Goal: Navigation & Orientation: Understand site structure

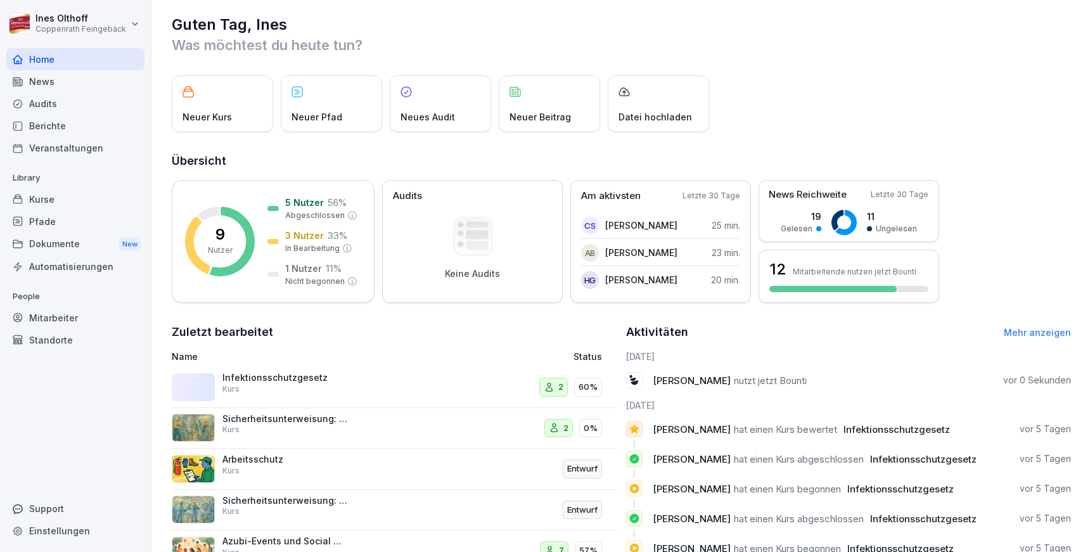
scroll to position [134, 0]
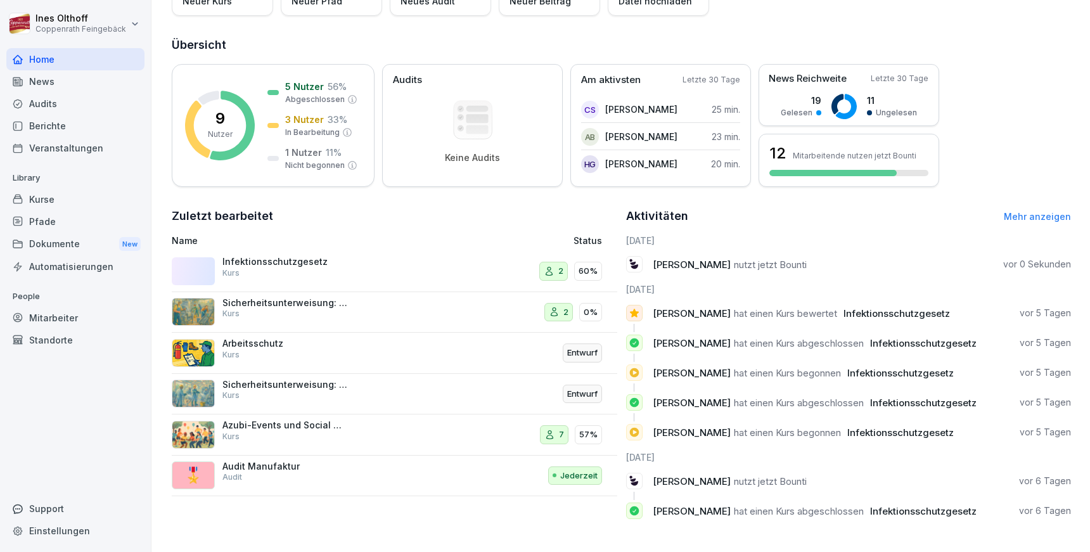
click at [67, 195] on div "Kurse" at bounding box center [75, 199] width 138 height 22
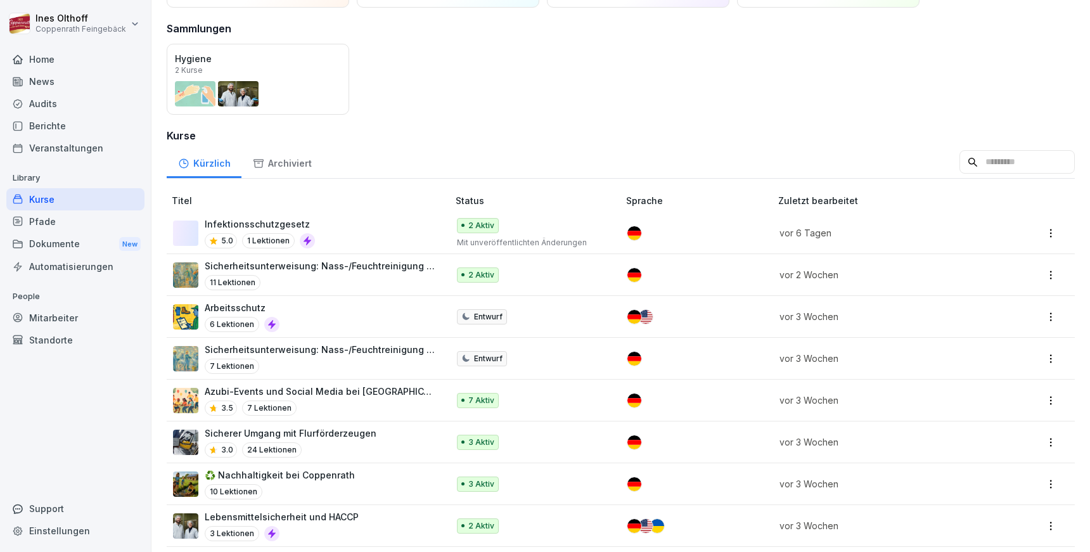
scroll to position [202, 0]
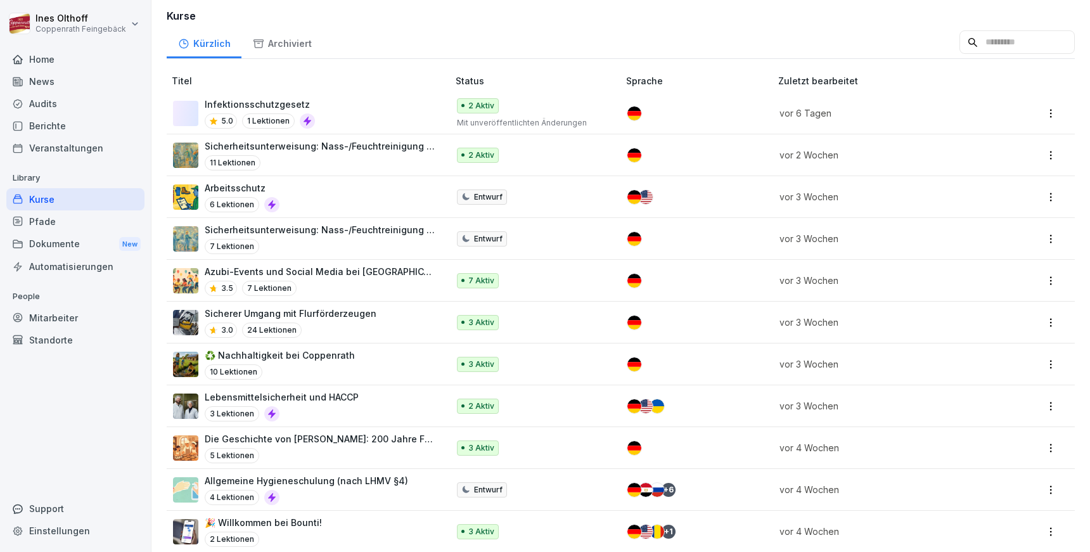
click at [66, 227] on div "Pfade" at bounding box center [75, 221] width 138 height 22
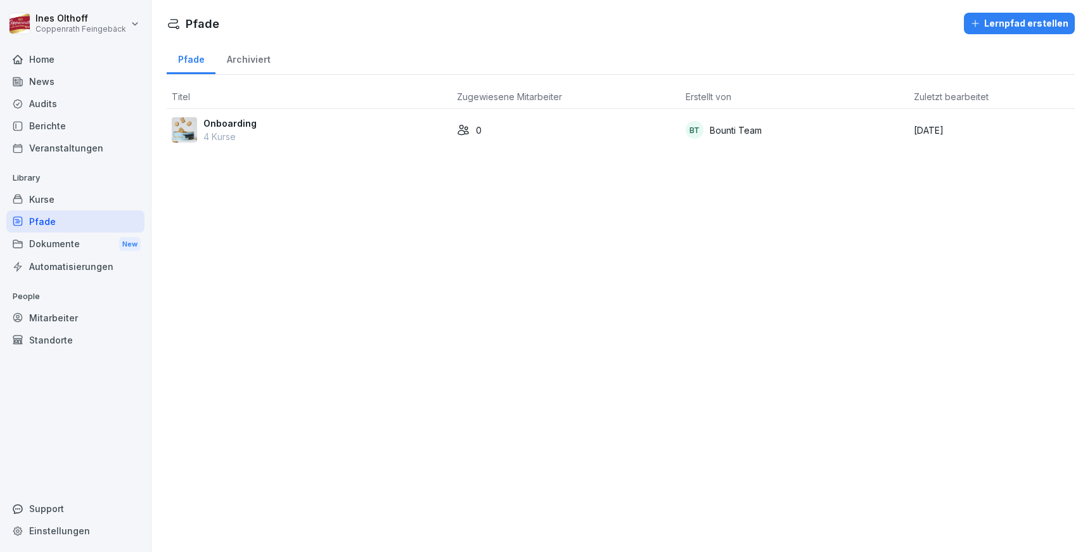
click at [74, 198] on div "Kurse" at bounding box center [75, 199] width 138 height 22
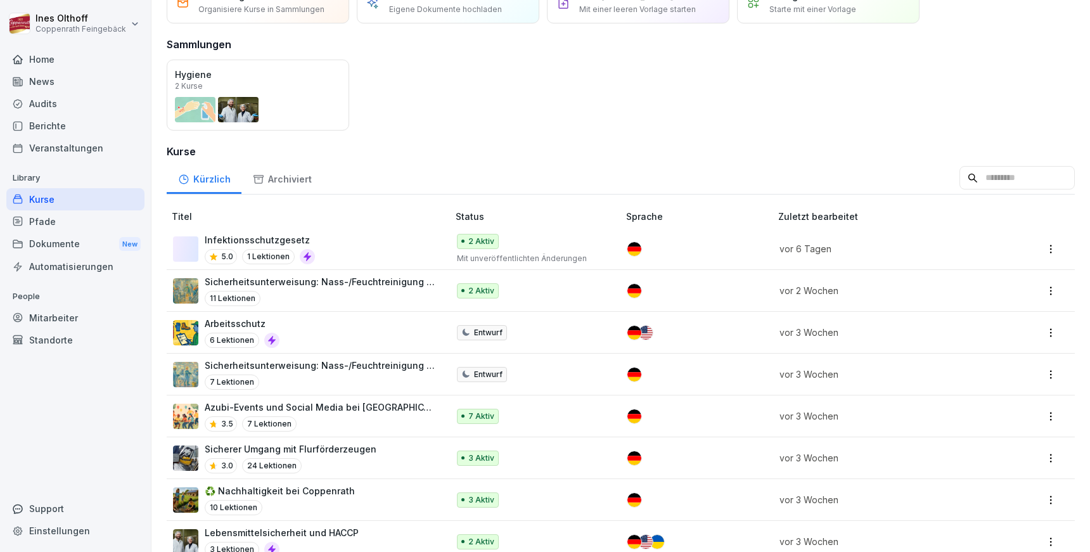
scroll to position [74, 0]
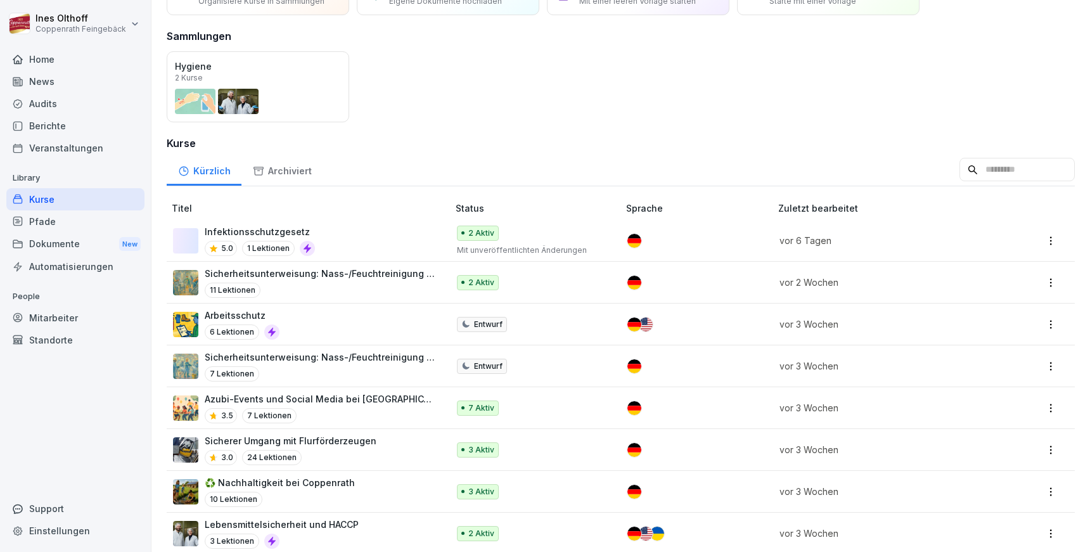
click at [343, 399] on p "Azubi-Events und Social Media bei [GEOGRAPHIC_DATA]" at bounding box center [320, 398] width 231 height 13
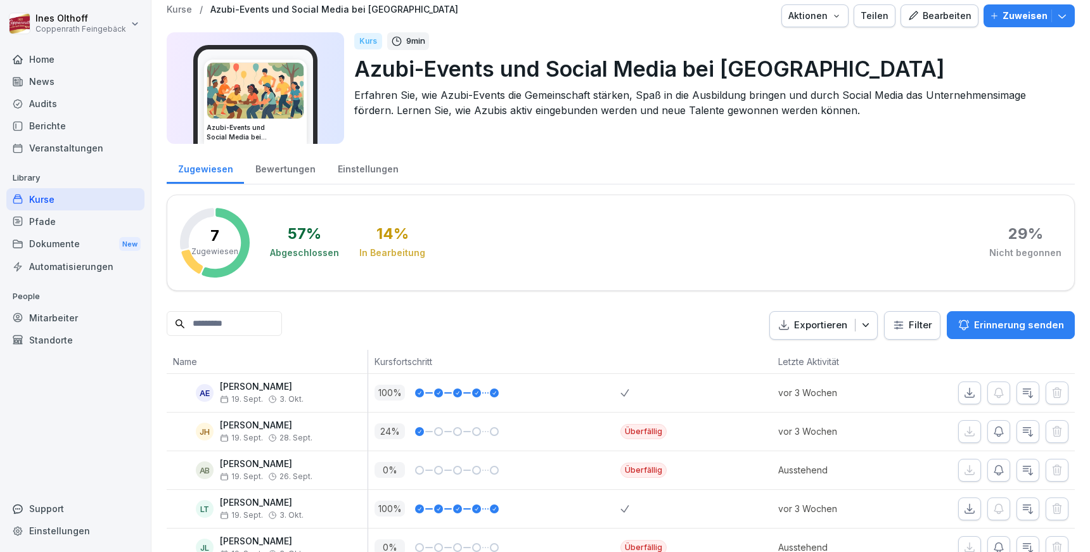
scroll to position [16, 0]
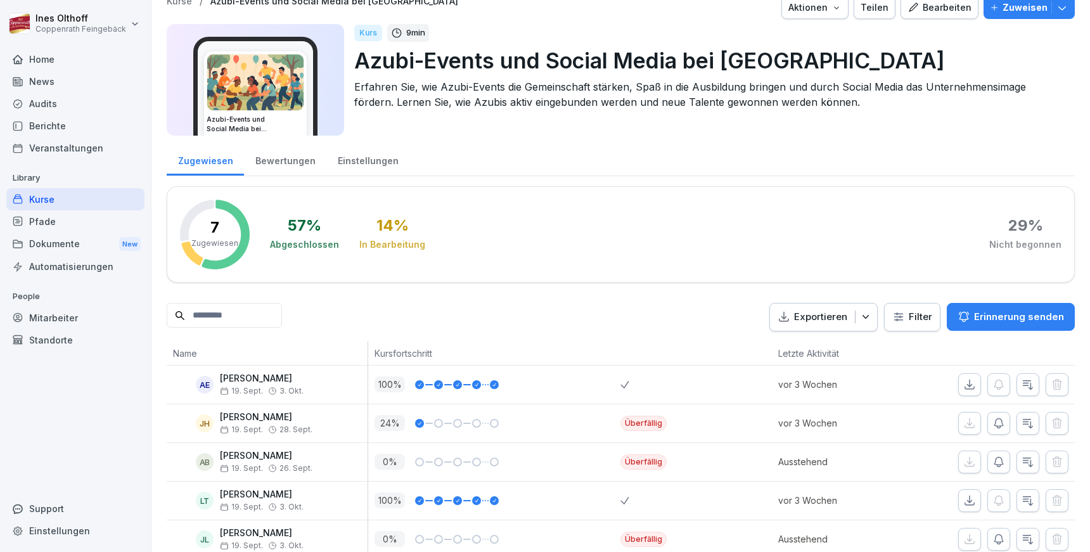
click at [288, 165] on div "Bewertungen" at bounding box center [285, 159] width 82 height 32
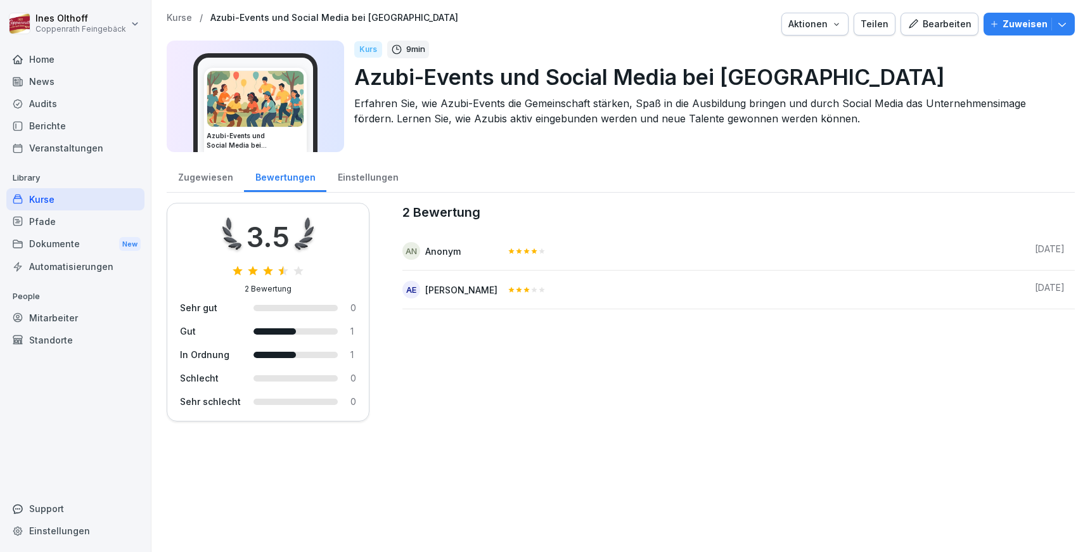
click at [341, 174] on div "Einstellungen" at bounding box center [367, 176] width 83 height 32
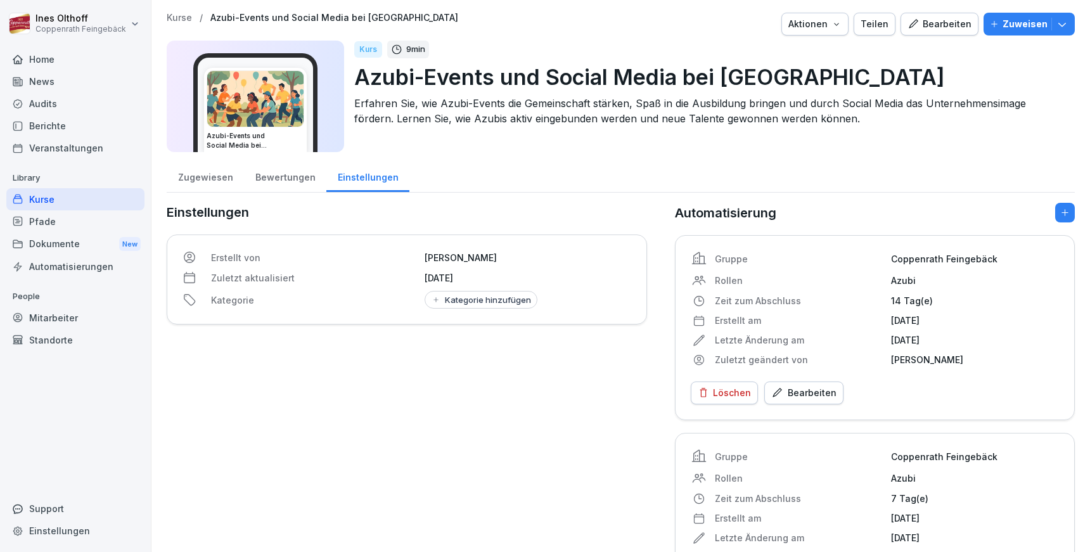
click at [193, 178] on div "Zugewiesen" at bounding box center [205, 176] width 77 height 32
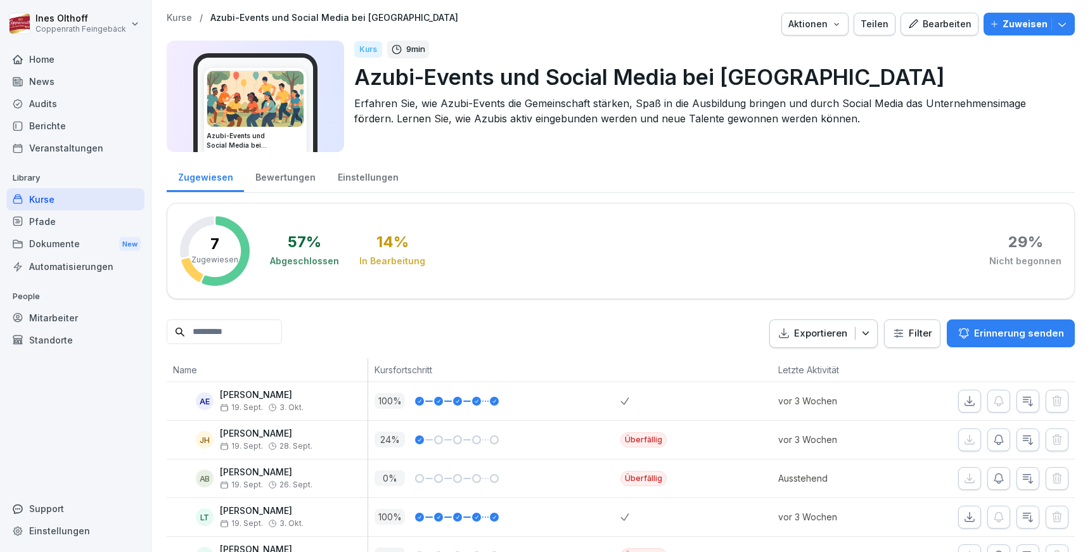
click at [367, 175] on div "Einstellungen" at bounding box center [367, 176] width 83 height 32
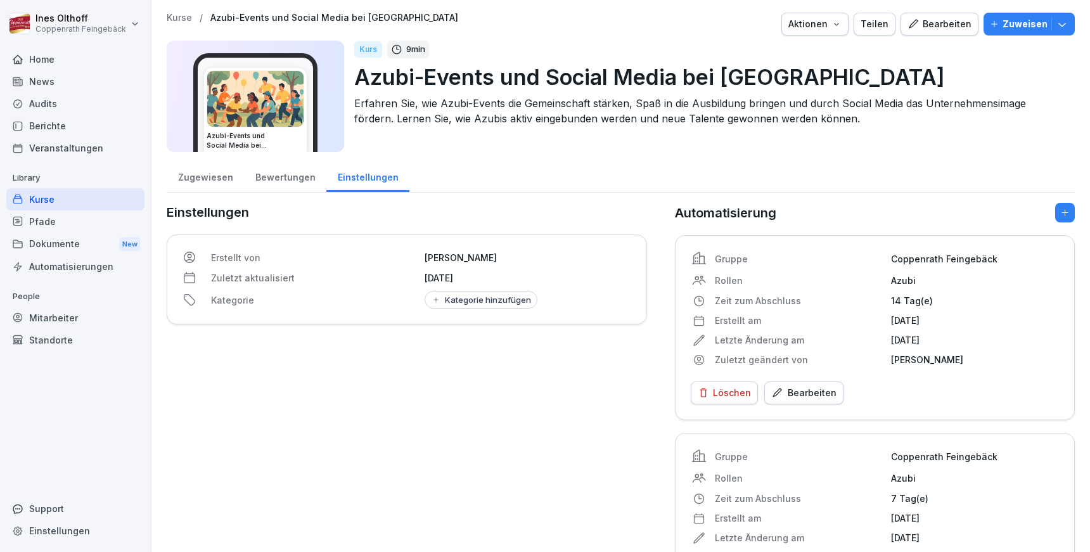
click at [209, 179] on div "Zugewiesen" at bounding box center [205, 176] width 77 height 32
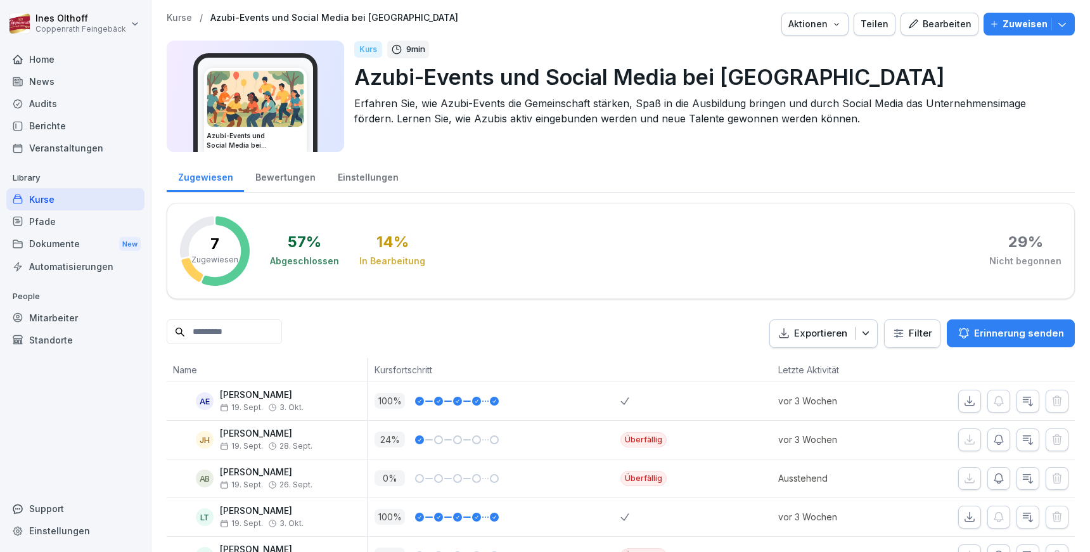
click at [833, 25] on icon "button" at bounding box center [836, 24] width 10 height 10
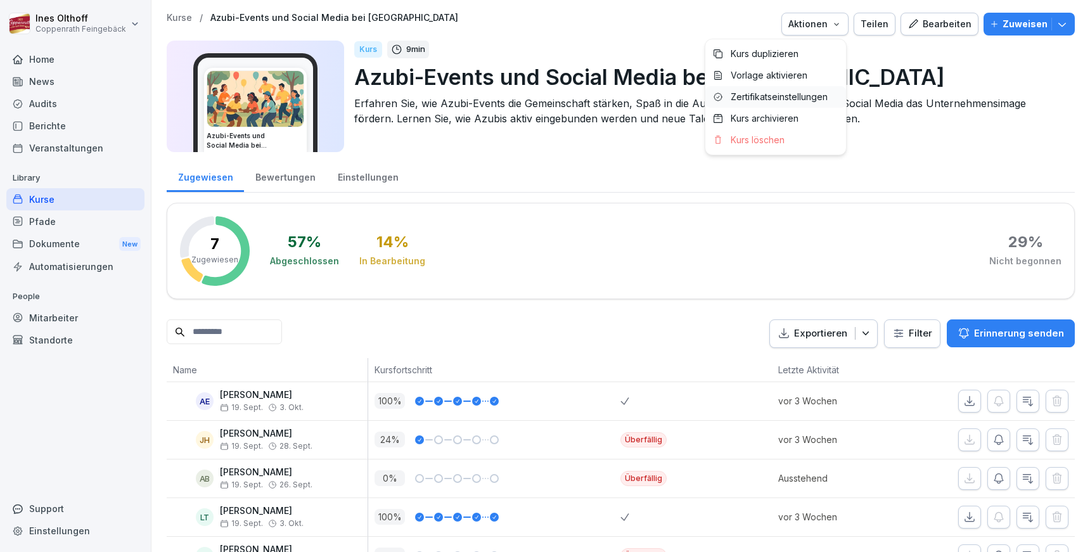
click at [791, 99] on p "Zertifikatseinstellungen" at bounding box center [779, 96] width 97 height 11
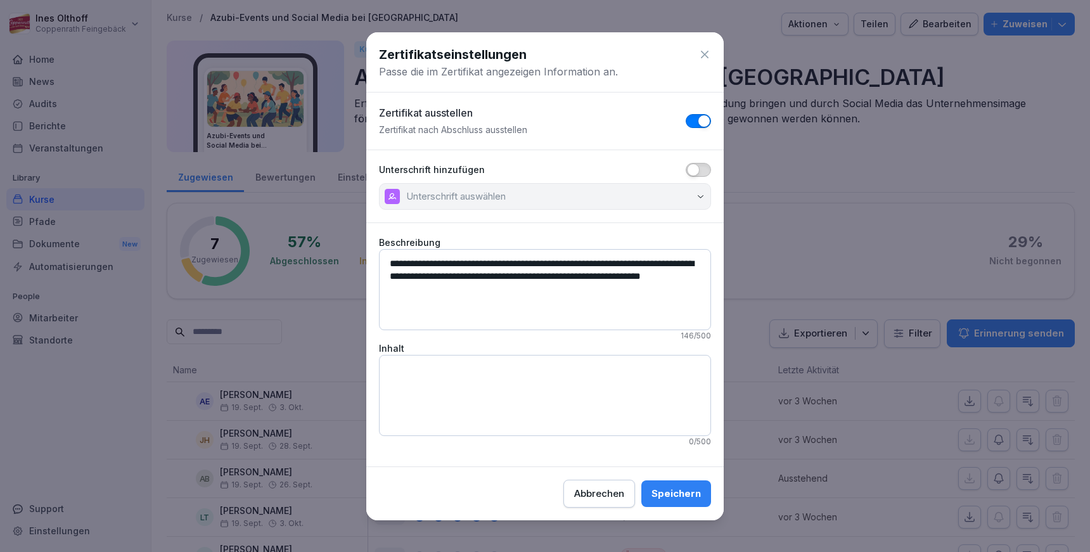
click at [700, 53] on icon at bounding box center [704, 54] width 13 height 13
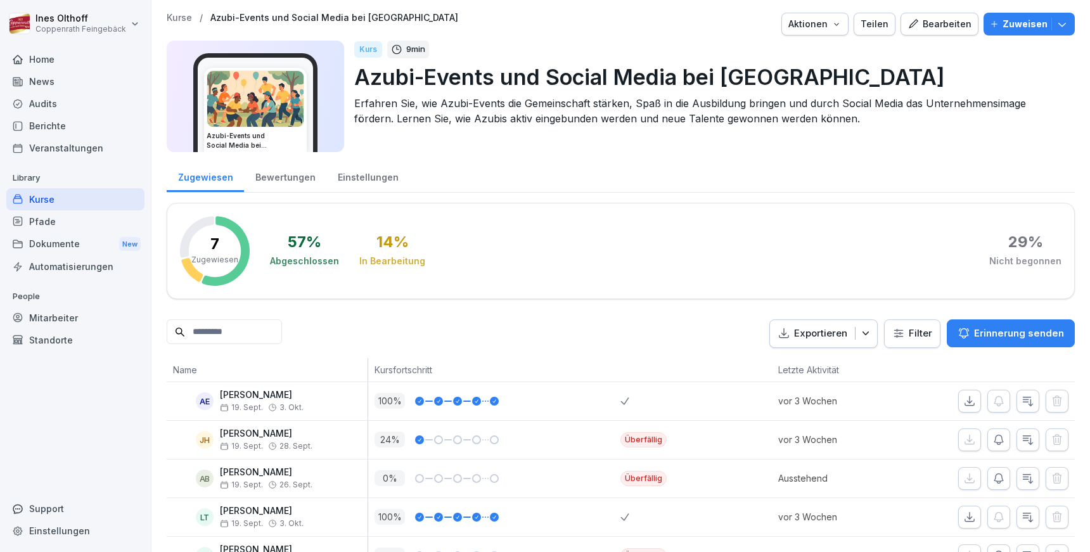
scroll to position [132, 0]
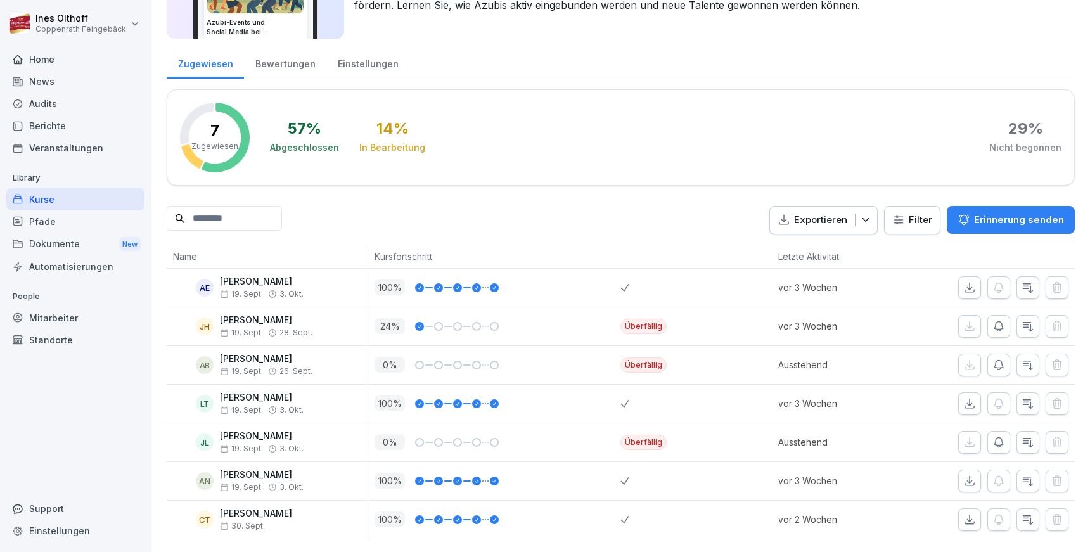
click at [61, 235] on div "Dokumente New" at bounding box center [75, 244] width 138 height 23
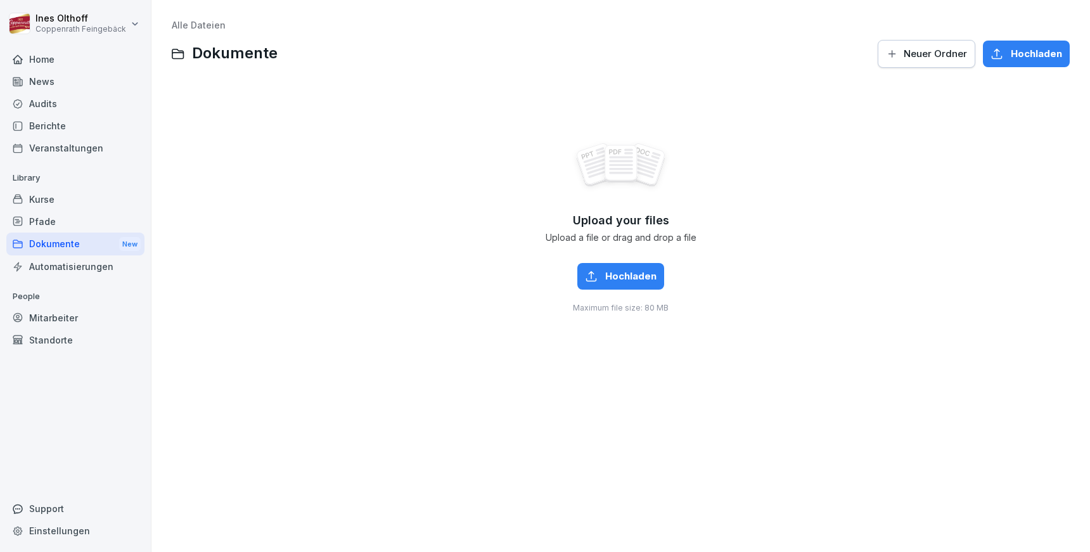
click at [38, 222] on div "Pfade" at bounding box center [75, 221] width 138 height 22
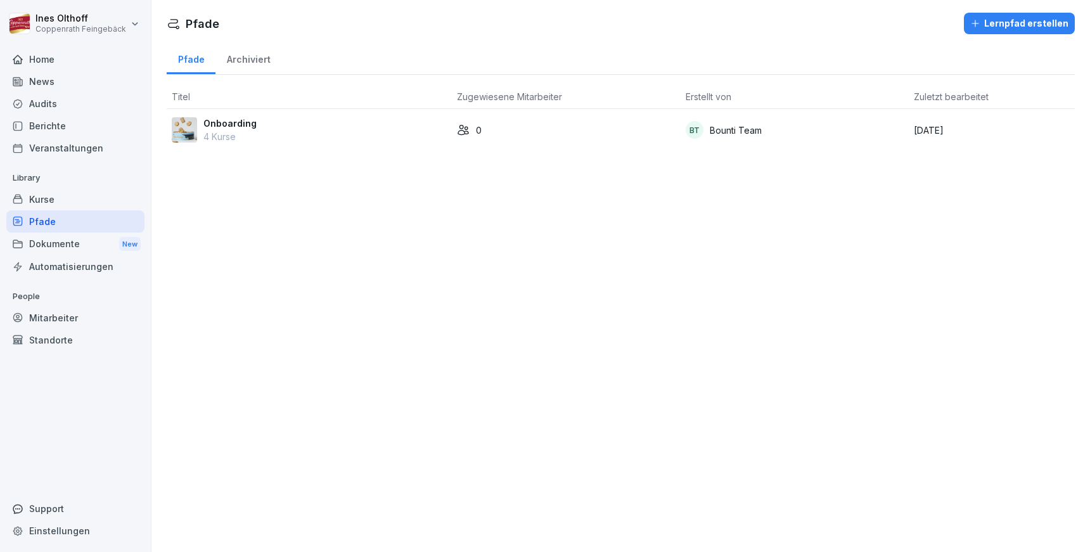
click at [77, 199] on div "Kurse" at bounding box center [75, 199] width 138 height 22
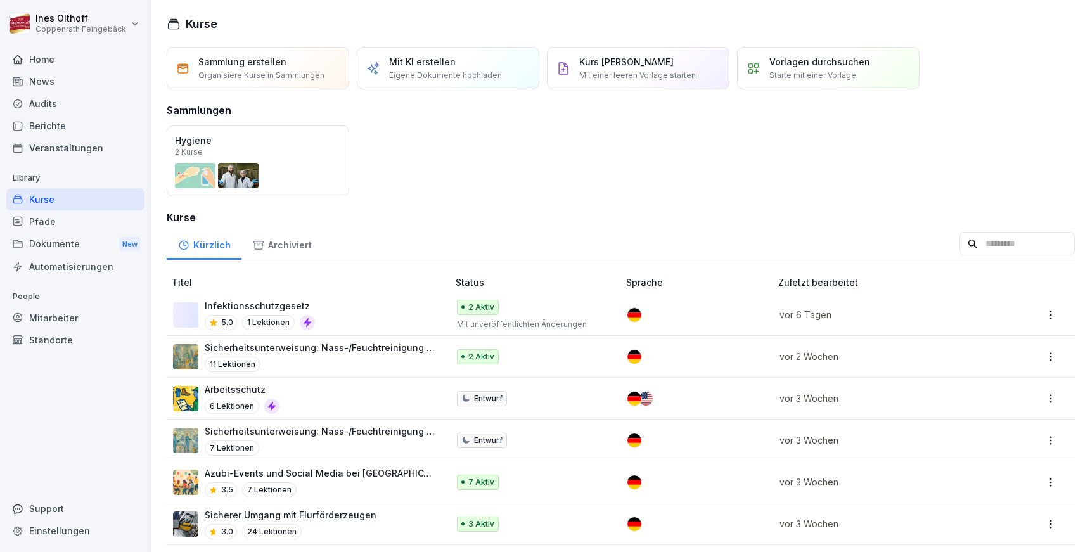
click at [53, 148] on div "Veranstaltungen" at bounding box center [75, 148] width 138 height 22
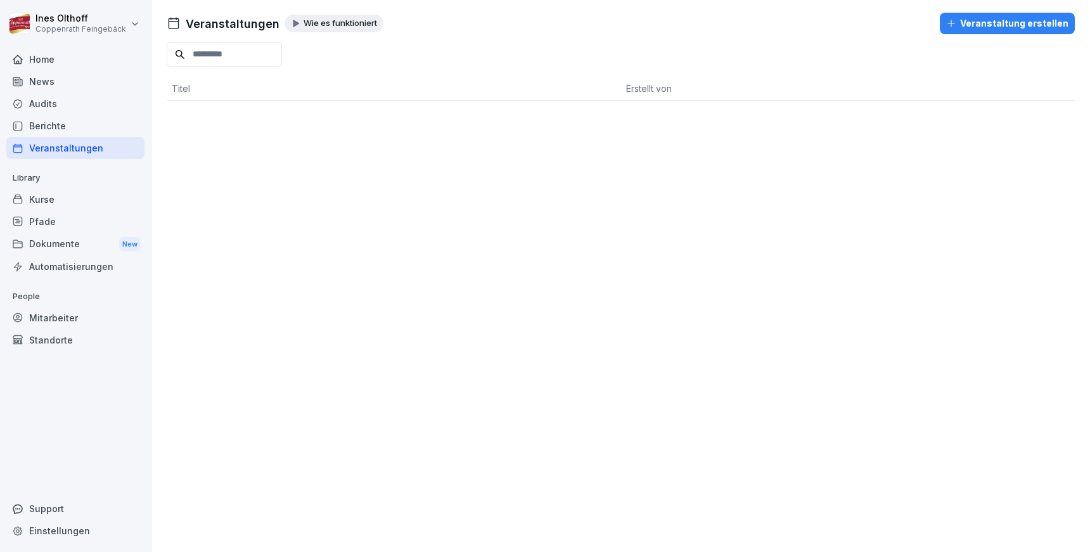
click at [74, 128] on div "Berichte" at bounding box center [75, 126] width 138 height 22
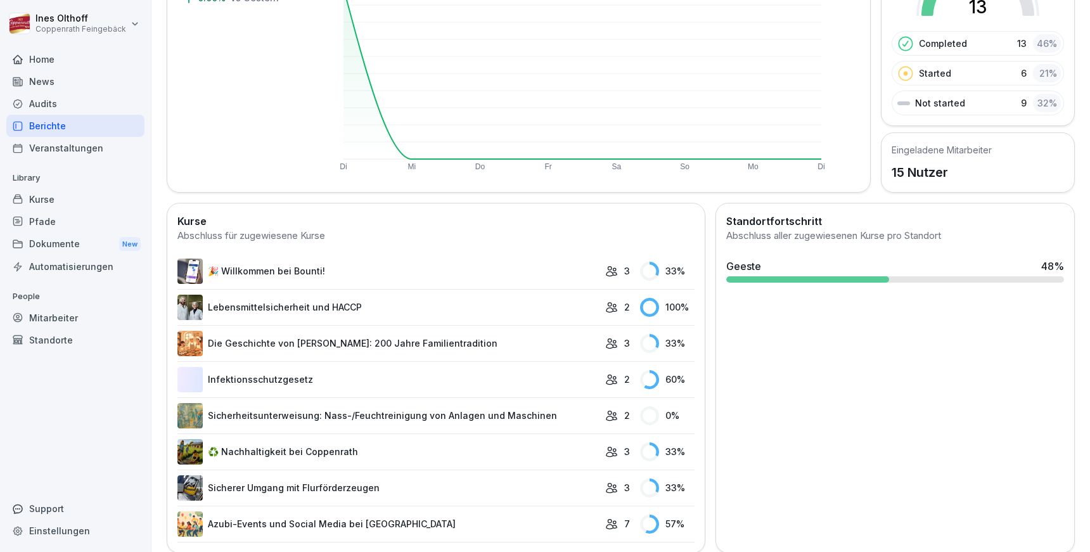
scroll to position [186, 0]
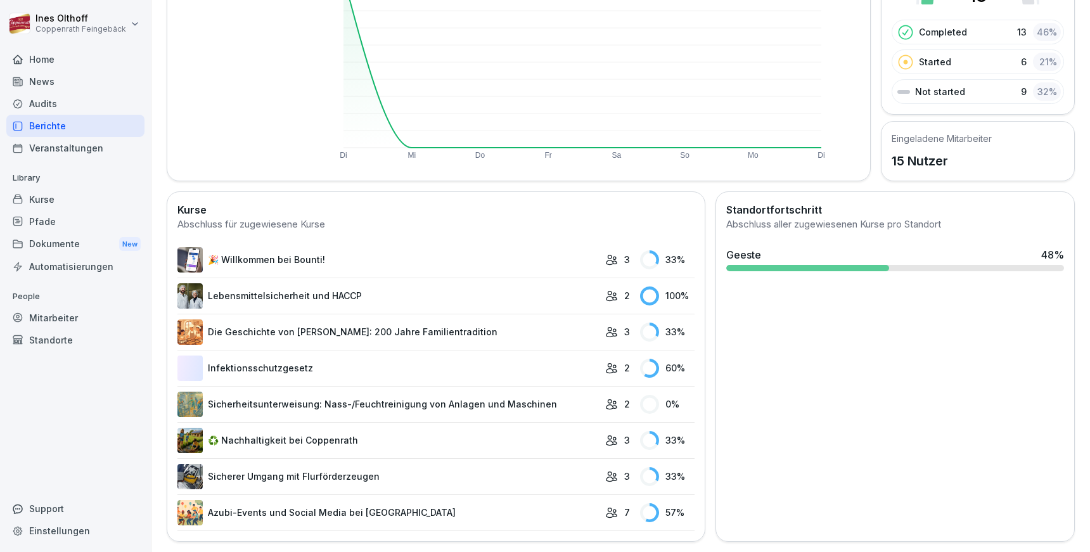
click at [77, 101] on div "Audits" at bounding box center [75, 104] width 138 height 22
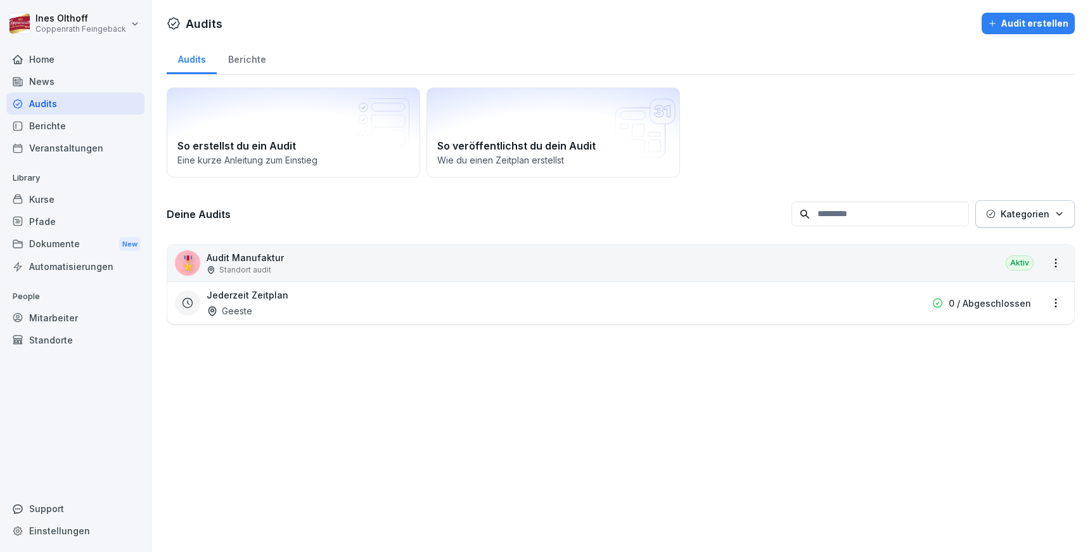
click at [55, 82] on div "News" at bounding box center [75, 81] width 138 height 22
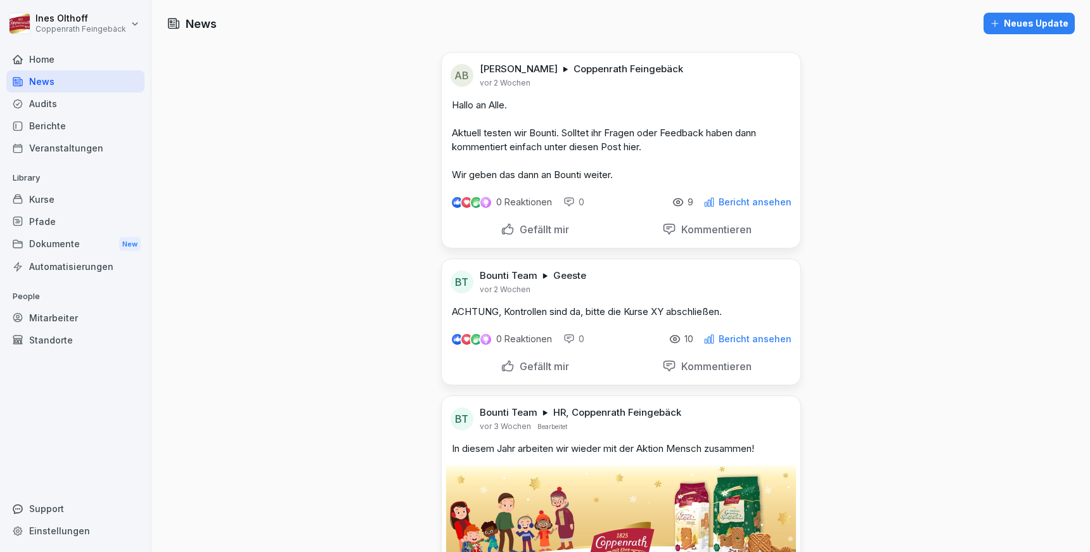
click at [72, 56] on div "Home" at bounding box center [75, 59] width 138 height 22
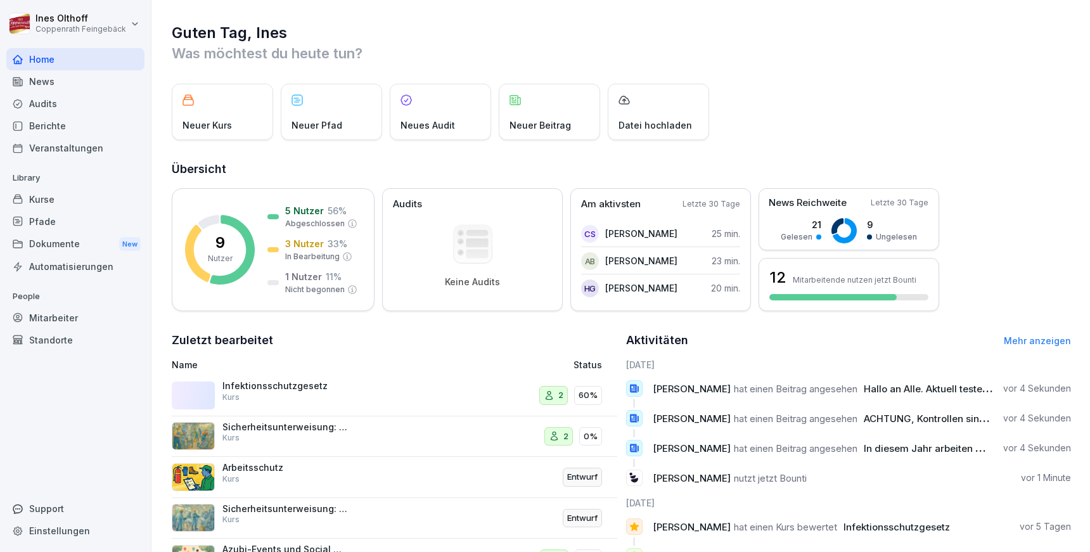
scroll to position [8, 0]
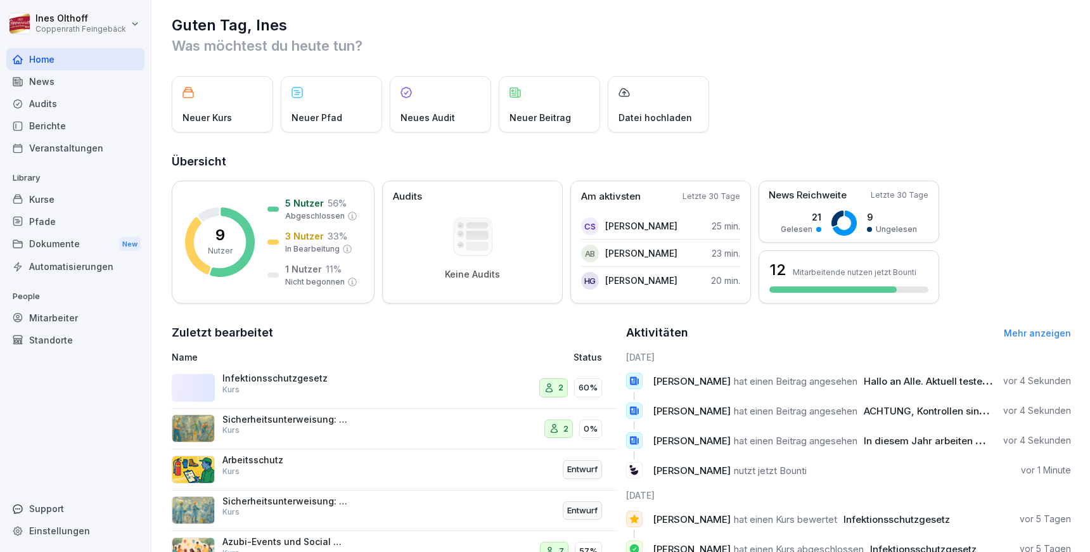
click at [1017, 334] on link "Mehr anzeigen" at bounding box center [1037, 333] width 67 height 11
